Goal: Task Accomplishment & Management: Use online tool/utility

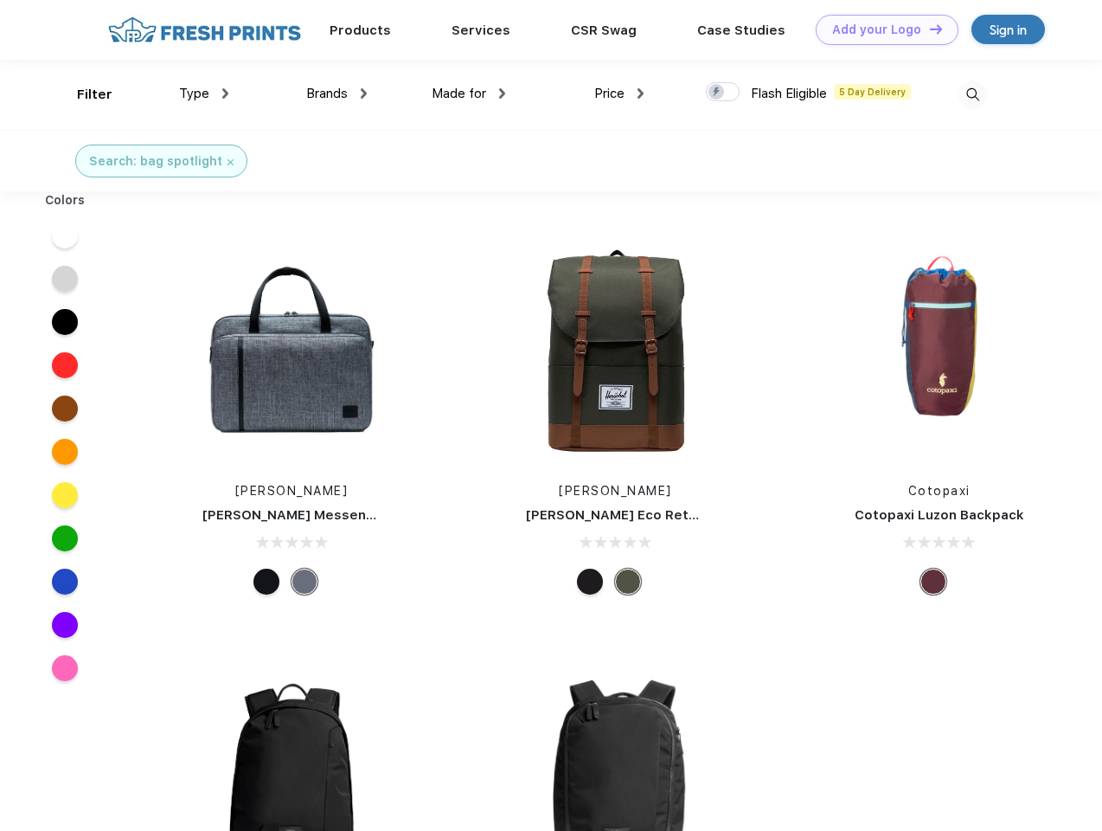
scroll to position [1, 0]
click at [881, 29] on link "Add your Logo Design Tool" at bounding box center [887, 30] width 143 height 30
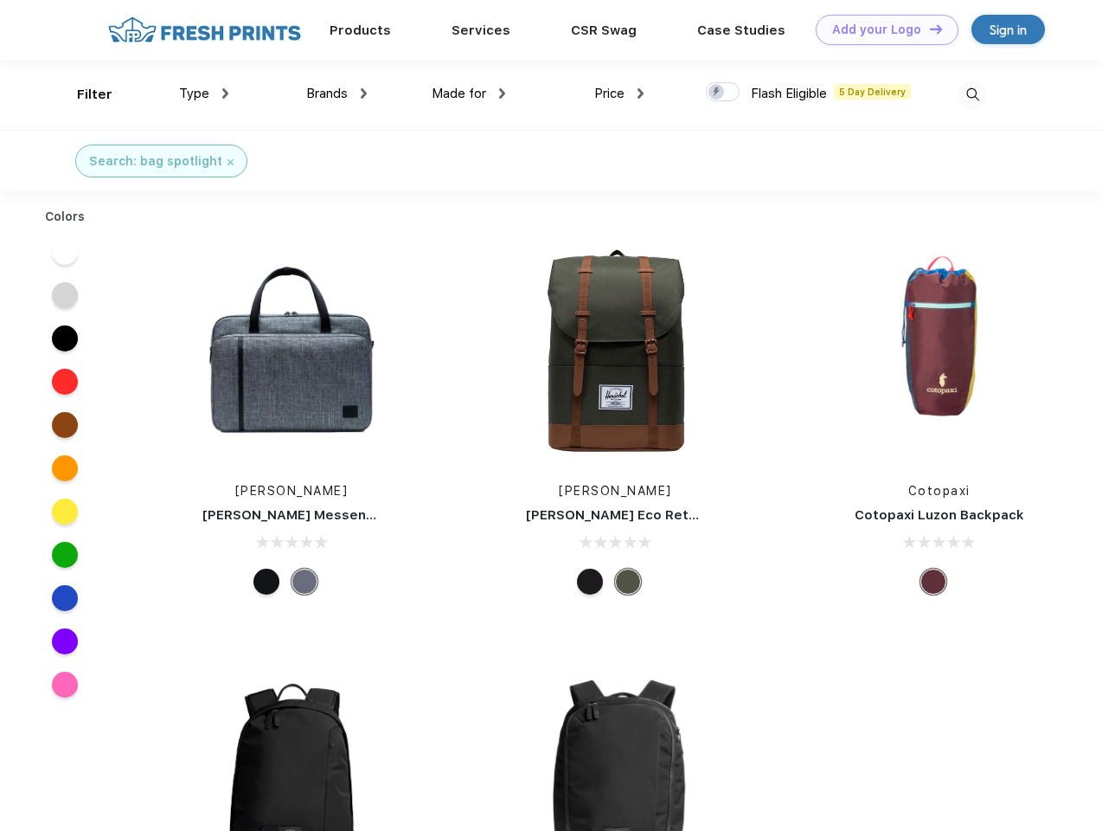
click at [0, 0] on div "Design Tool" at bounding box center [0, 0] width 0 height 0
click at [928, 29] on link "Add your Logo Design Tool" at bounding box center [887, 30] width 143 height 30
click at [83, 94] on div "Filter" at bounding box center [94, 95] width 35 height 20
click at [204, 93] on span "Type" at bounding box center [194, 94] width 30 height 16
click at [337, 93] on span "Brands" at bounding box center [327, 94] width 42 height 16
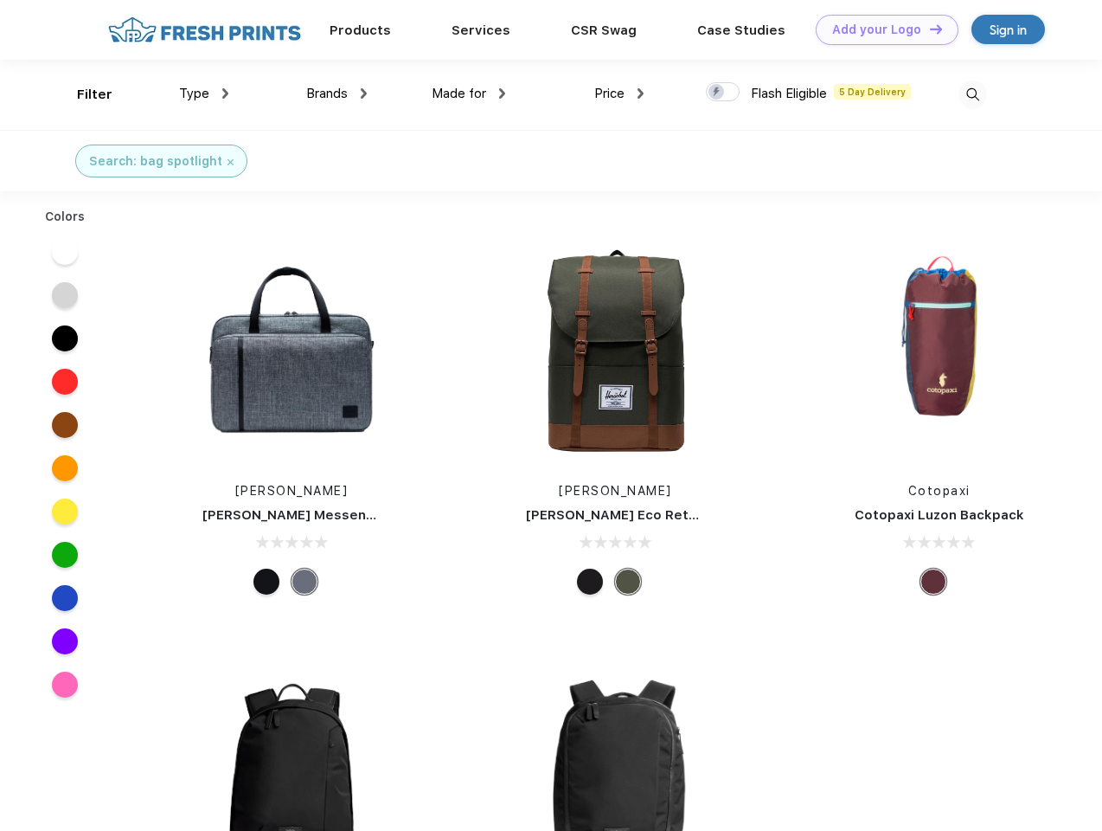
click at [469, 93] on span "Made for" at bounding box center [459, 94] width 55 height 16
click at [619, 93] on span "Price" at bounding box center [609, 94] width 30 height 16
click at [723, 93] on div at bounding box center [723, 91] width 34 height 19
click at [717, 93] on input "checkbox" at bounding box center [711, 86] width 11 height 11
click at [972, 94] on img at bounding box center [973, 94] width 29 height 29
